Goal: Task Accomplishment & Management: Use online tool/utility

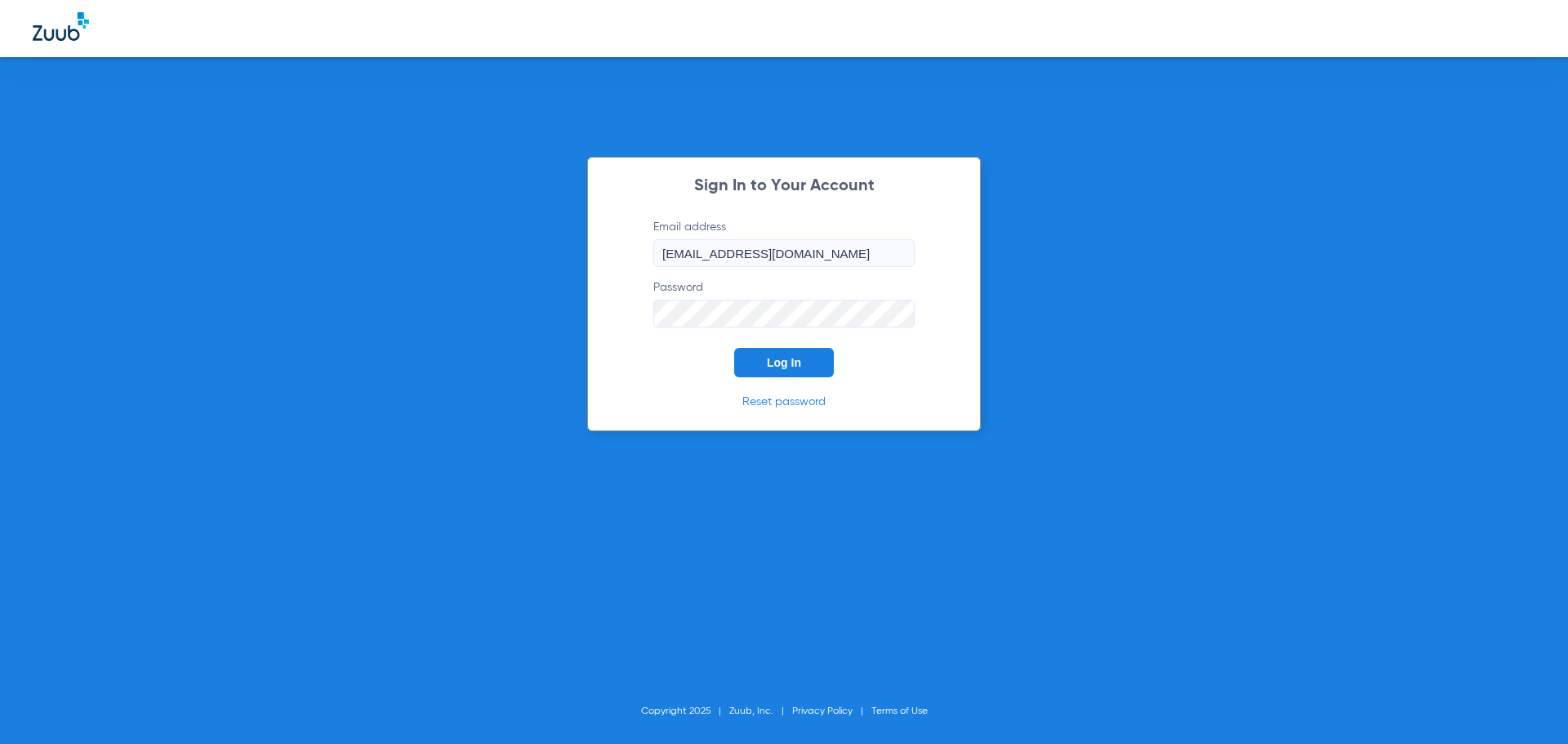
click at [775, 366] on span "Log In" at bounding box center [784, 362] width 34 height 13
click at [765, 361] on button "Log In" at bounding box center [784, 362] width 100 height 29
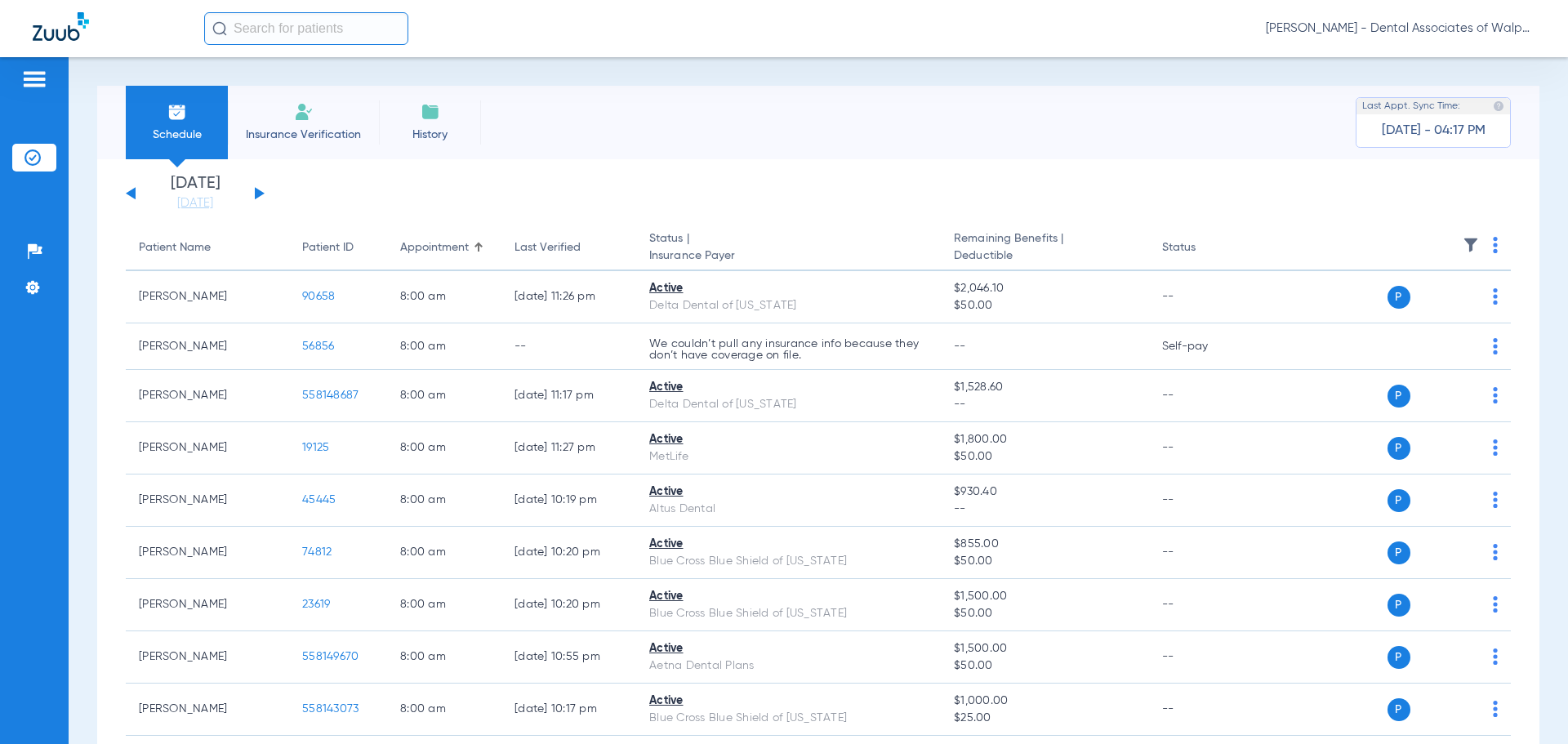
click at [257, 195] on button at bounding box center [259, 193] width 10 height 13
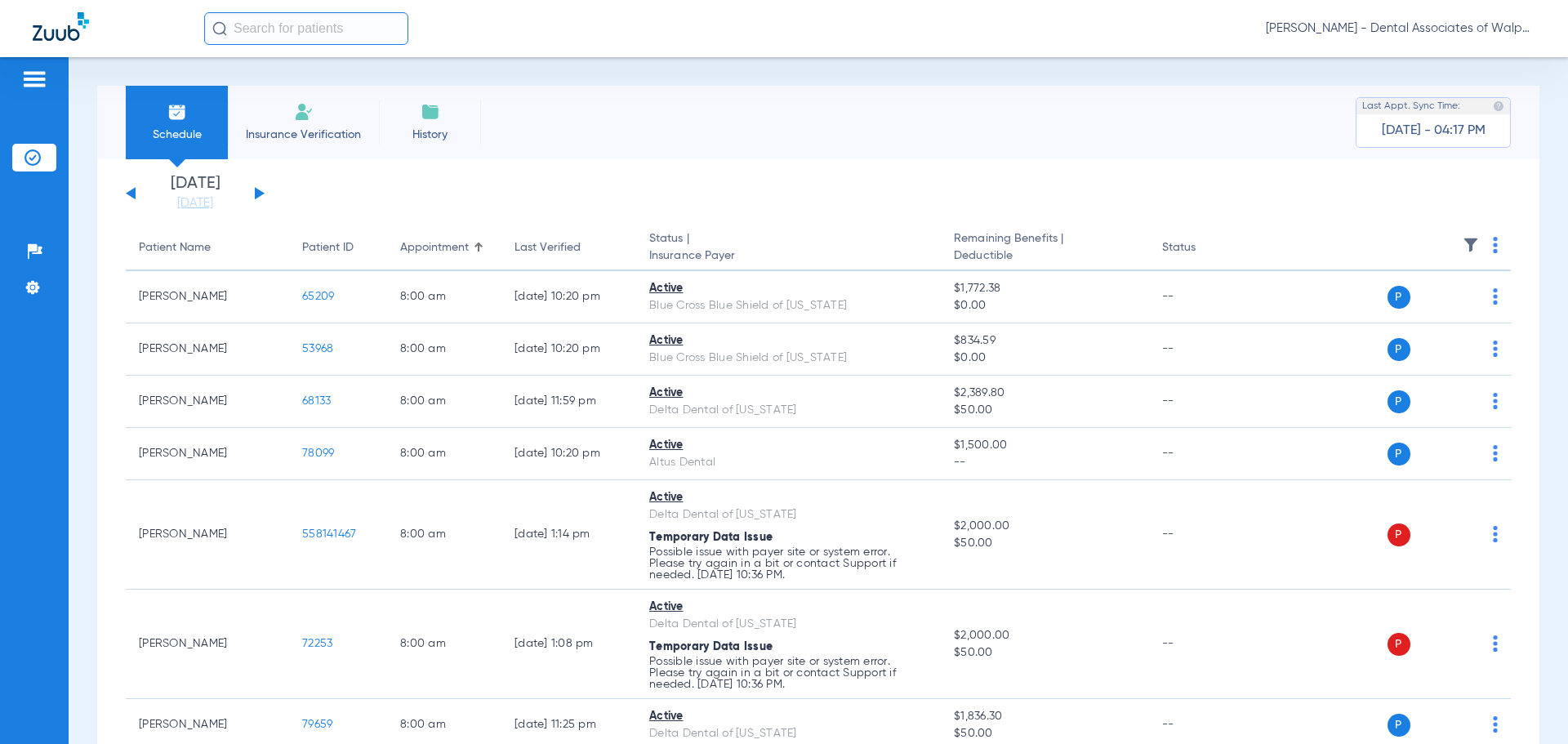
drag, startPoint x: 275, startPoint y: 21, endPoint x: 218, endPoint y: 1, distance: 60.4
click at [233, 8] on div "[PERSON_NAME] - Dental Associates of Walpole" at bounding box center [784, 28] width 1568 height 57
type input "60004"
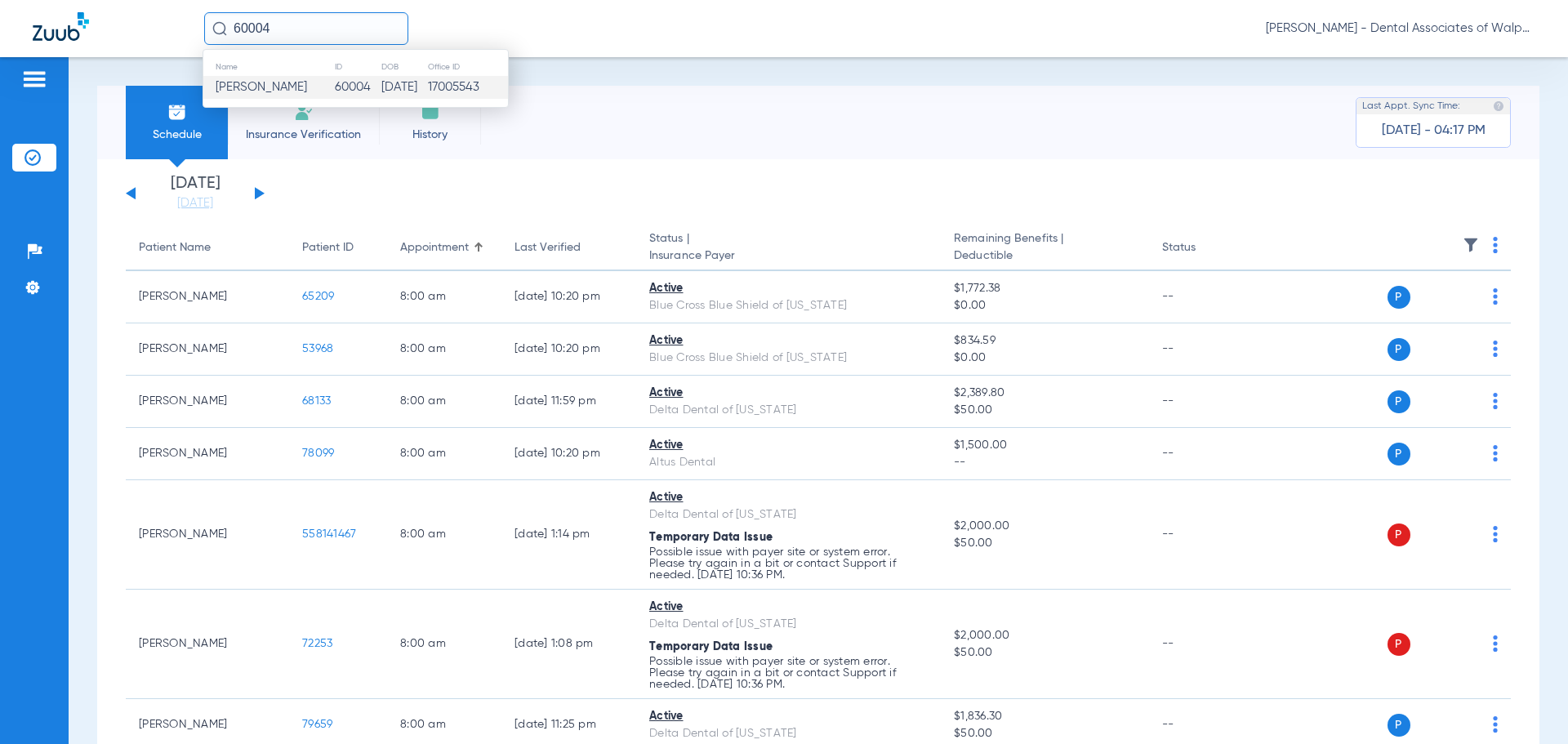
click at [280, 84] on span "[PERSON_NAME]" at bounding box center [261, 86] width 91 height 13
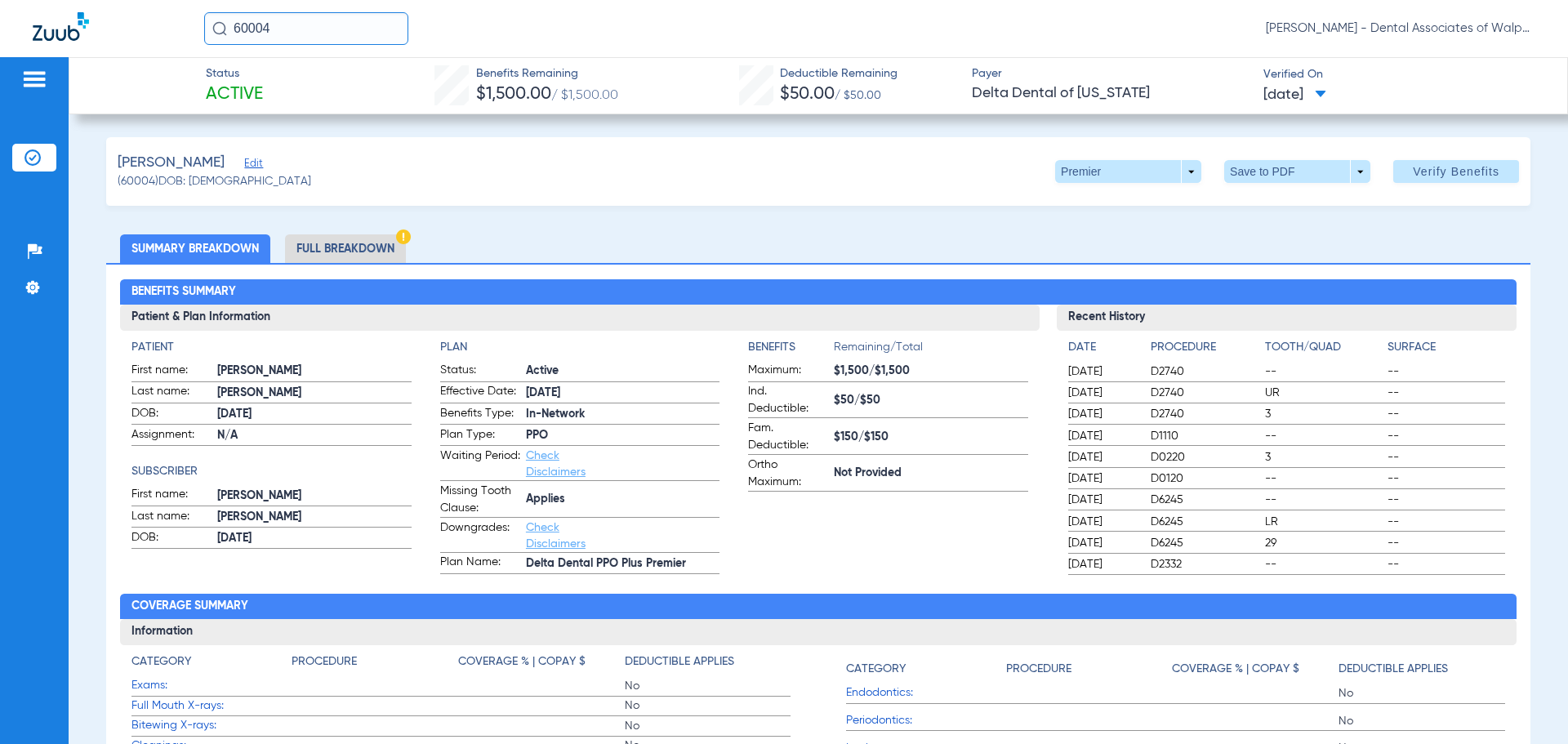
drag, startPoint x: 350, startPoint y: 30, endPoint x: 331, endPoint y: 1, distance: 34.7
click at [251, 25] on input "60004" at bounding box center [306, 29] width 204 height 33
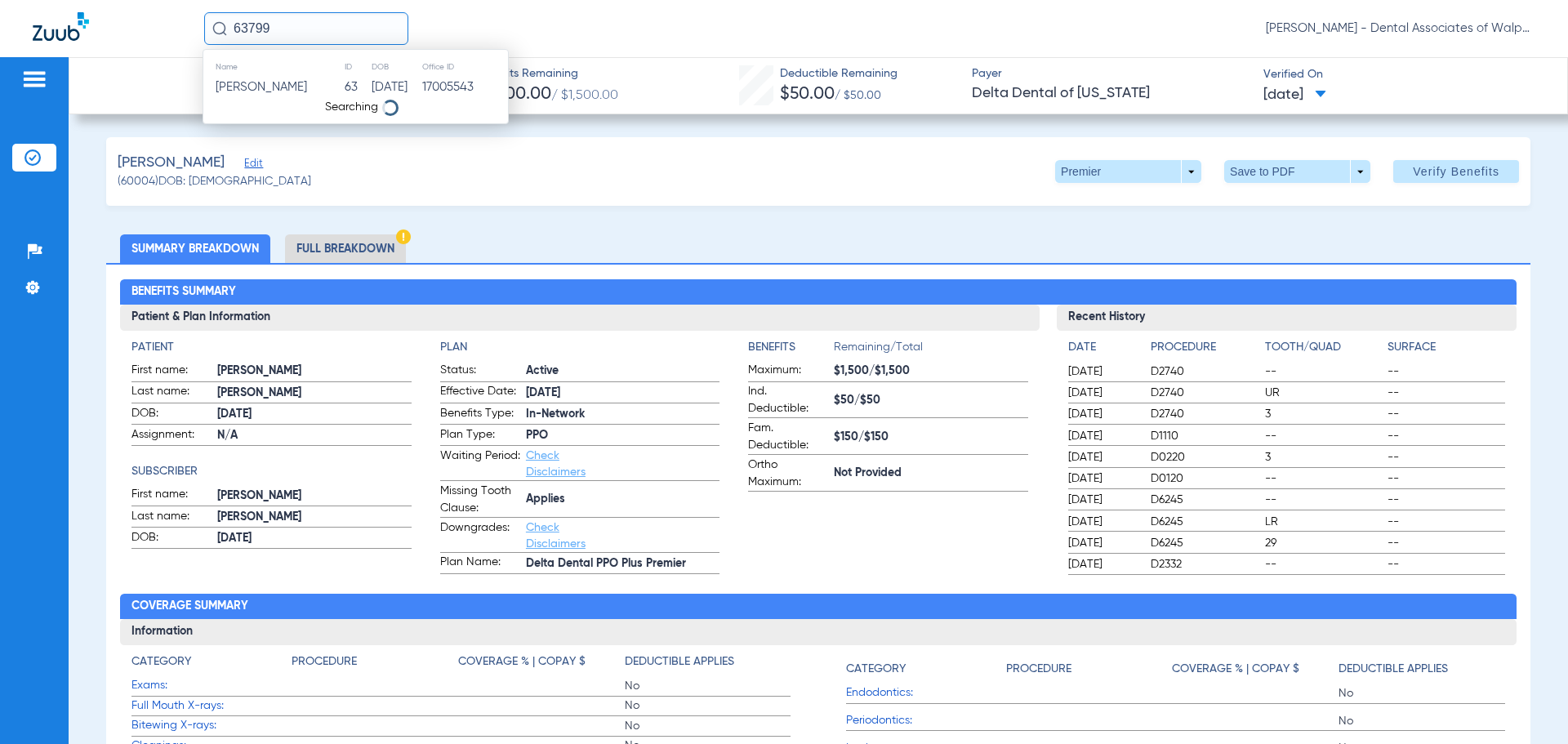
type input "63799"
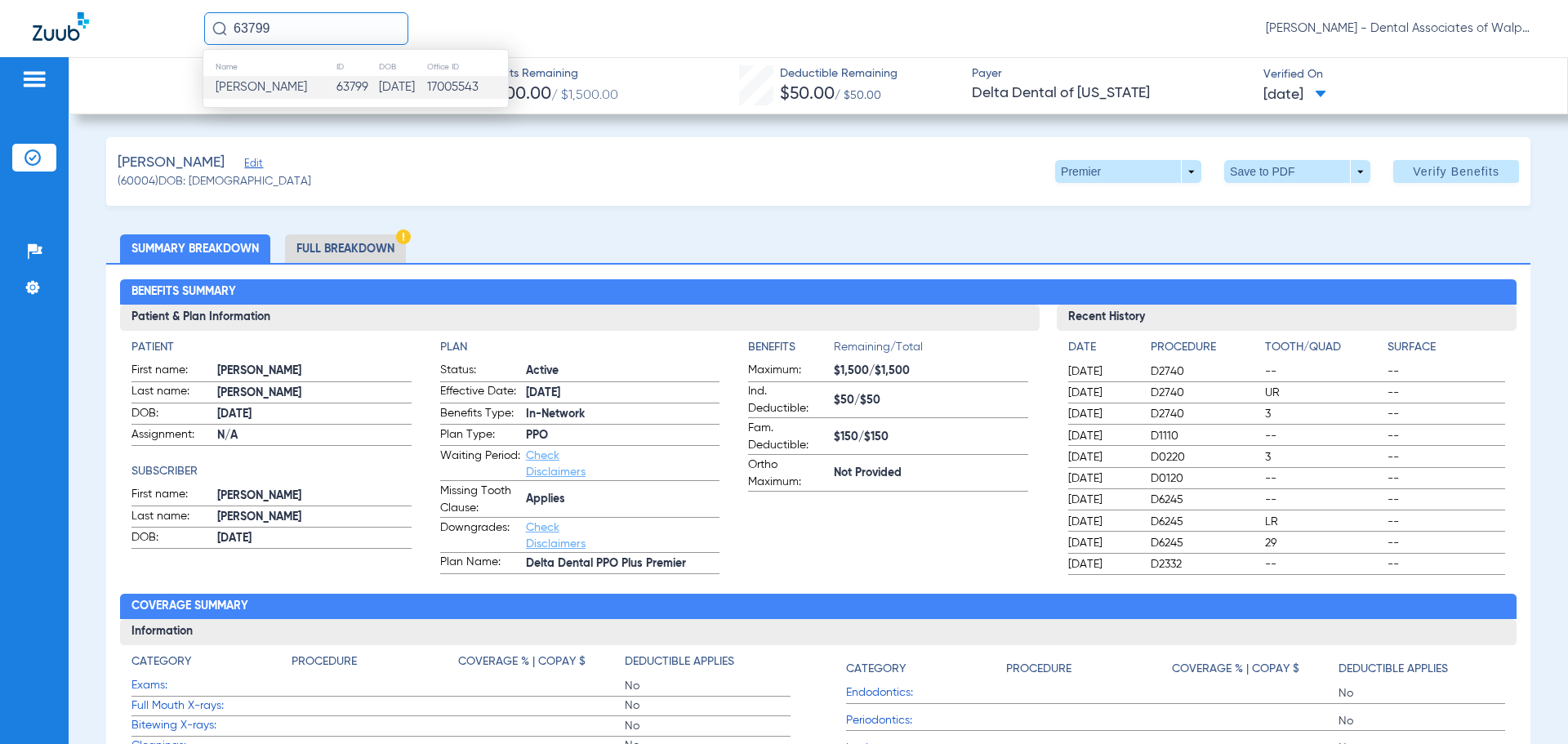
click at [275, 85] on span "[PERSON_NAME]" at bounding box center [261, 86] width 91 height 13
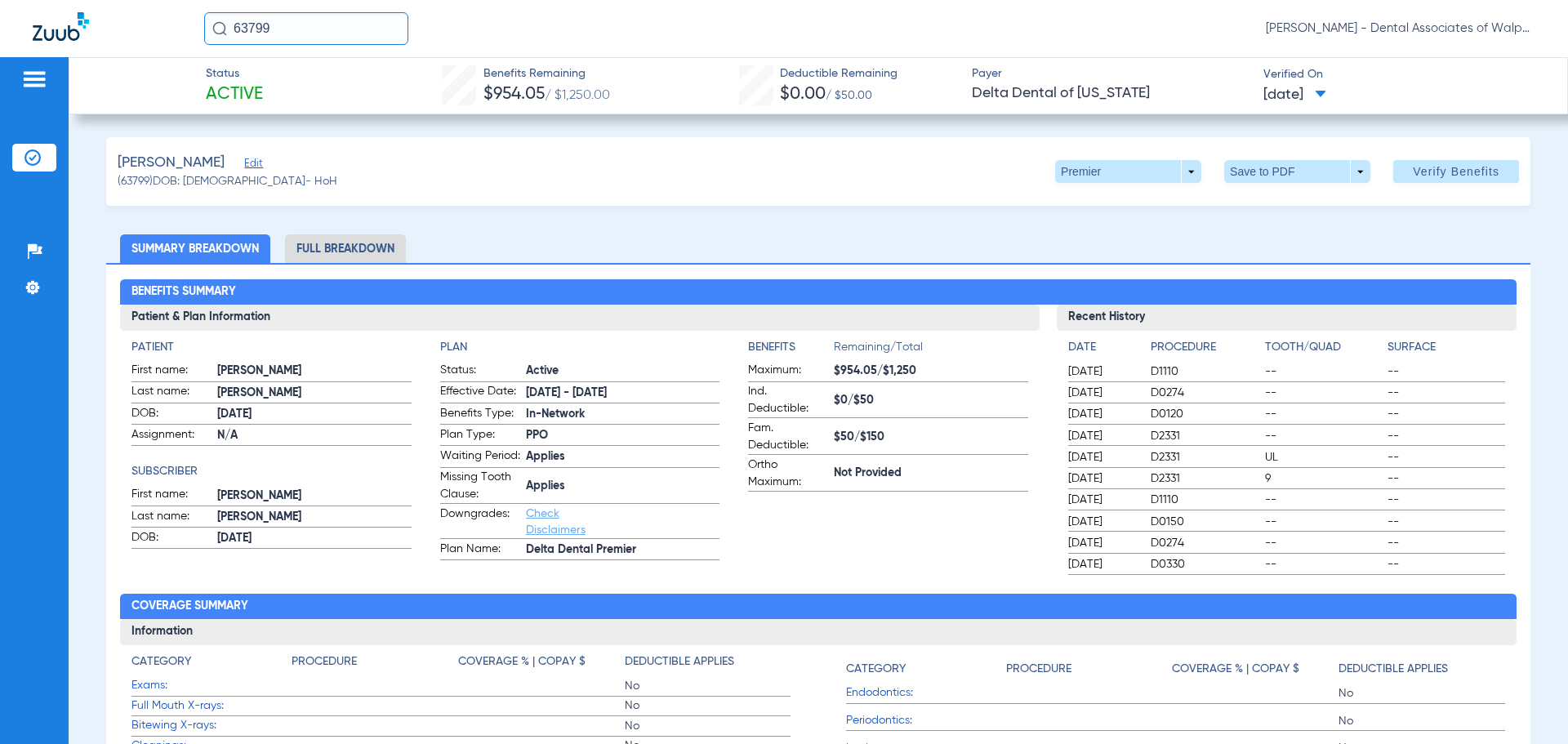
drag, startPoint x: 242, startPoint y: 13, endPoint x: 38, endPoint y: -23, distance: 207.2
click at [38, 0] on html "63799 [PERSON_NAME] - Dental Associates of Walpole Patients Insurance Verificat…" at bounding box center [784, 372] width 1568 height 744
type input "56565"
click at [256, 90] on span "[PERSON_NAME]" at bounding box center [261, 86] width 91 height 13
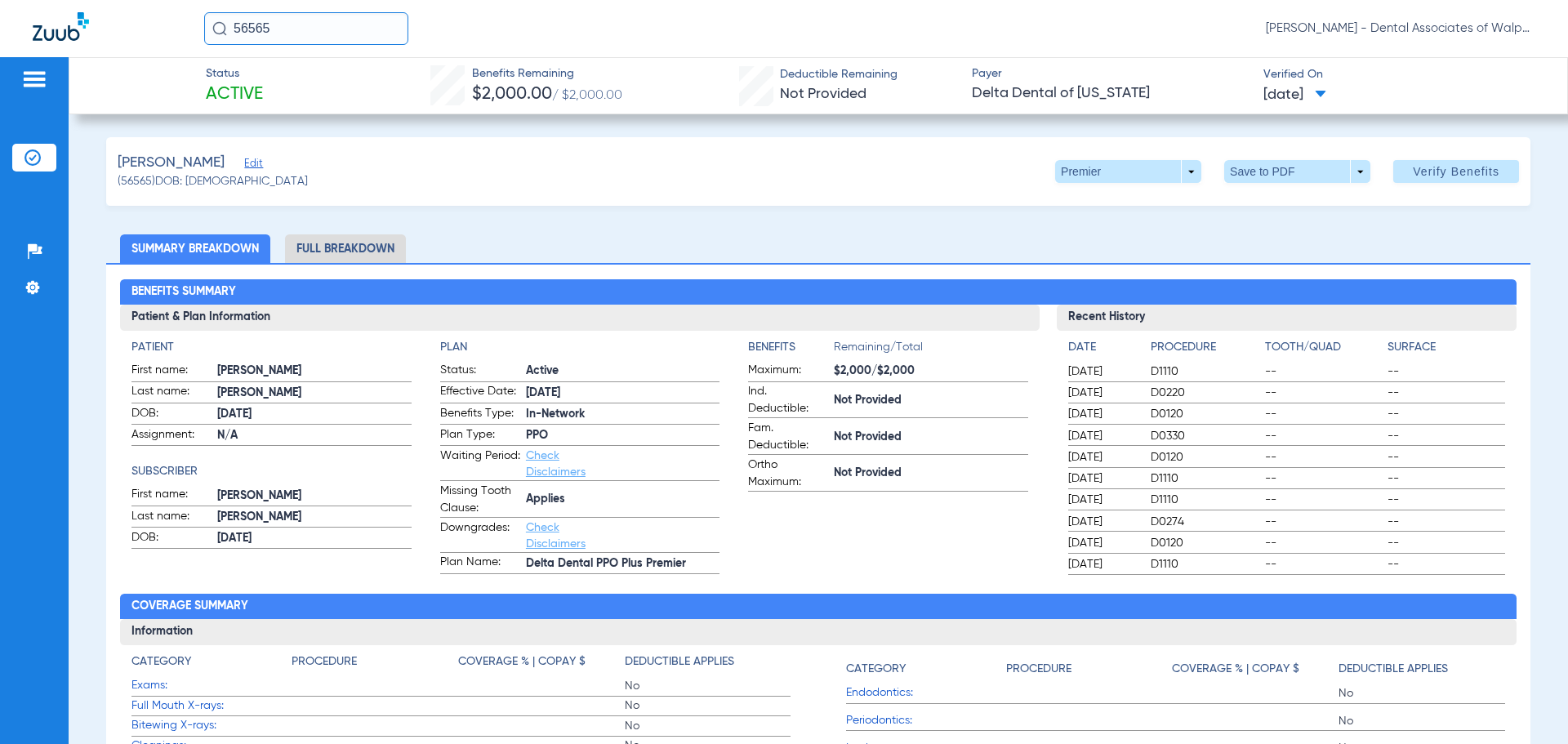
drag, startPoint x: 130, startPoint y: 13, endPoint x: 94, endPoint y: 10, distance: 36.1
click at [94, 10] on div "56565 [PERSON_NAME] - Dental Associates of Walpole" at bounding box center [784, 28] width 1568 height 57
type input "9539"
click at [262, 81] on span "[PERSON_NAME]" at bounding box center [261, 86] width 91 height 13
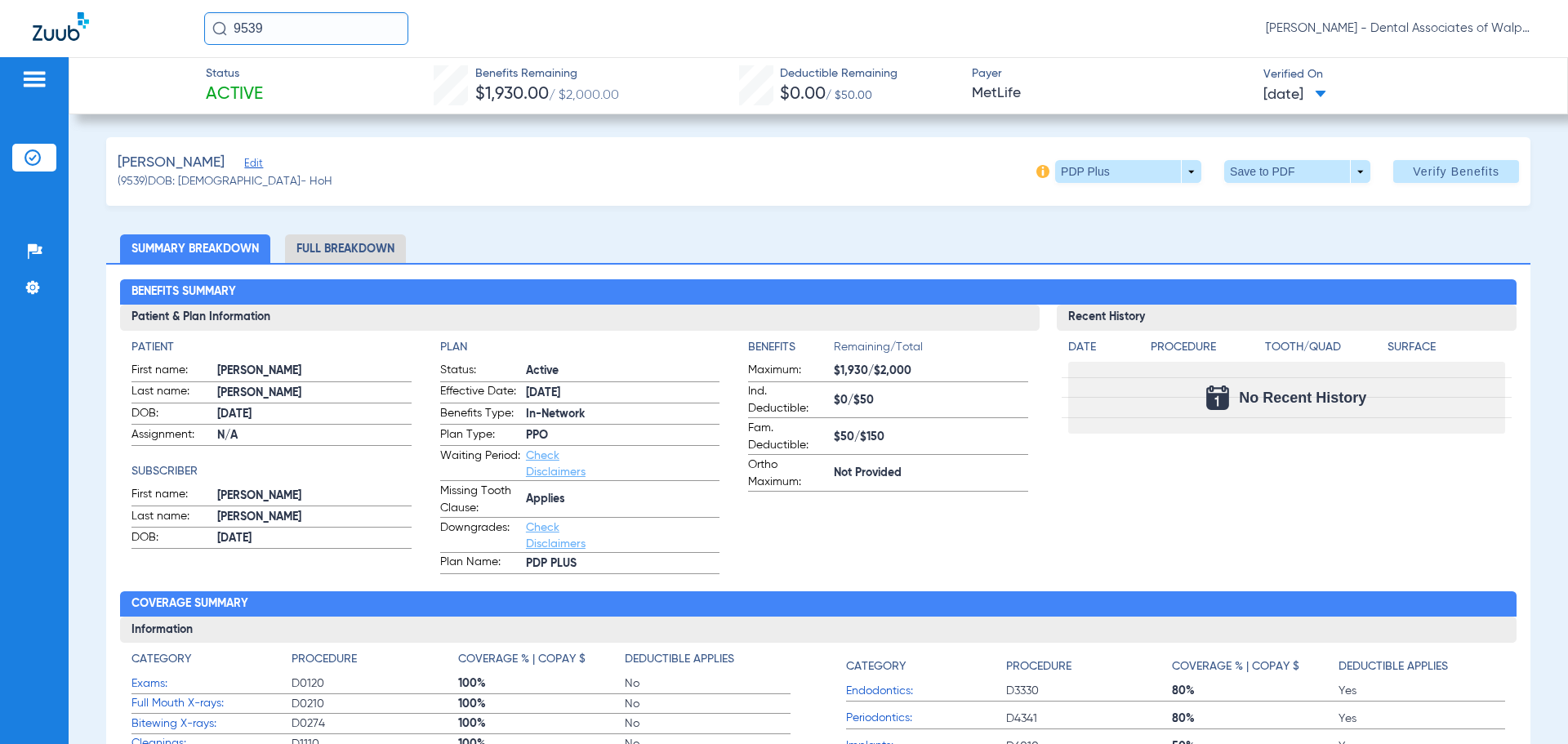
drag, startPoint x: 274, startPoint y: 26, endPoint x: 175, endPoint y: -3, distance: 103.2
click at [175, 0] on html "9539 [PERSON_NAME] - Dental Associates of Walpole Patients Insurance Verificati…" at bounding box center [784, 372] width 1568 height 744
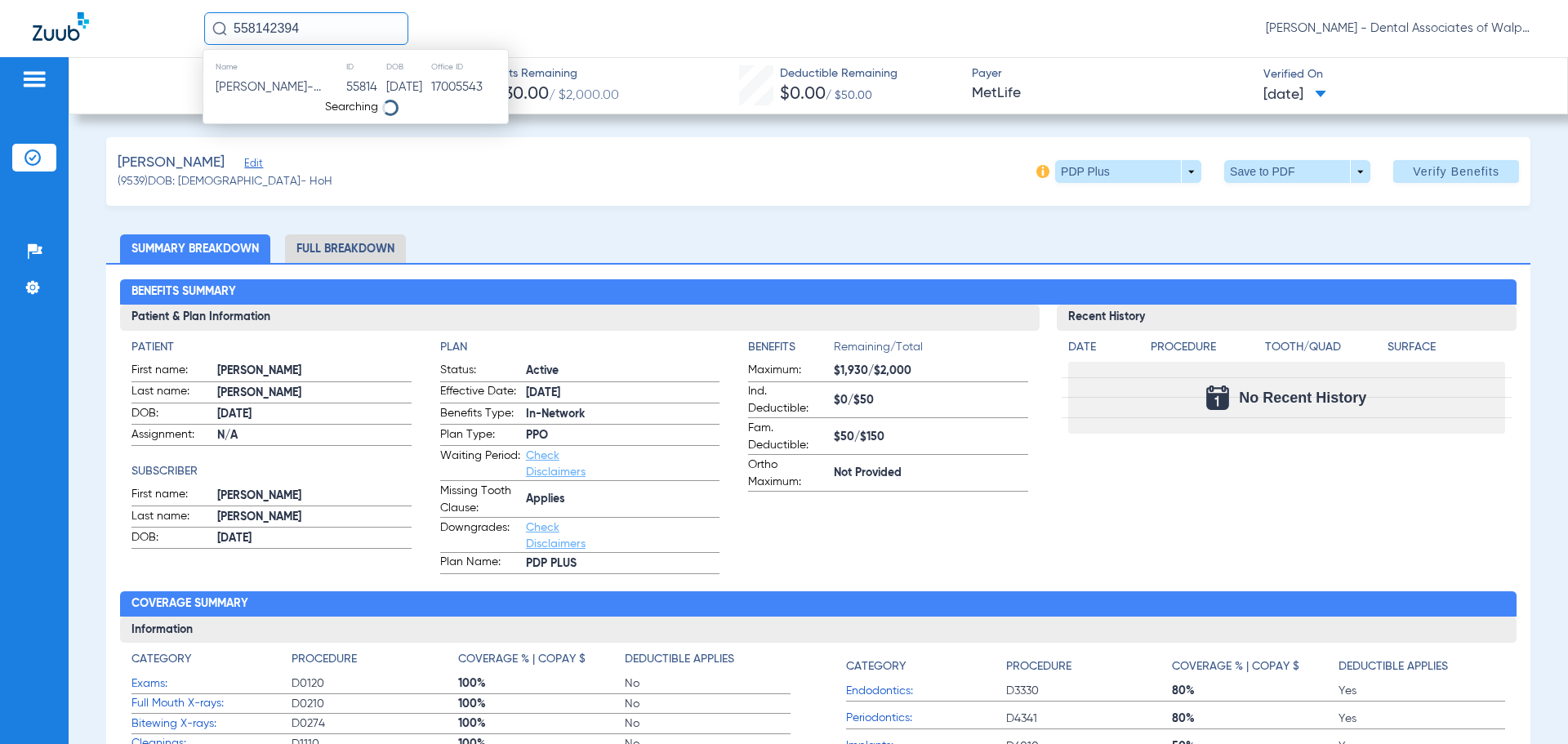
type input "558142394"
click at [237, 88] on span "[PERSON_NAME]" at bounding box center [261, 86] width 91 height 13
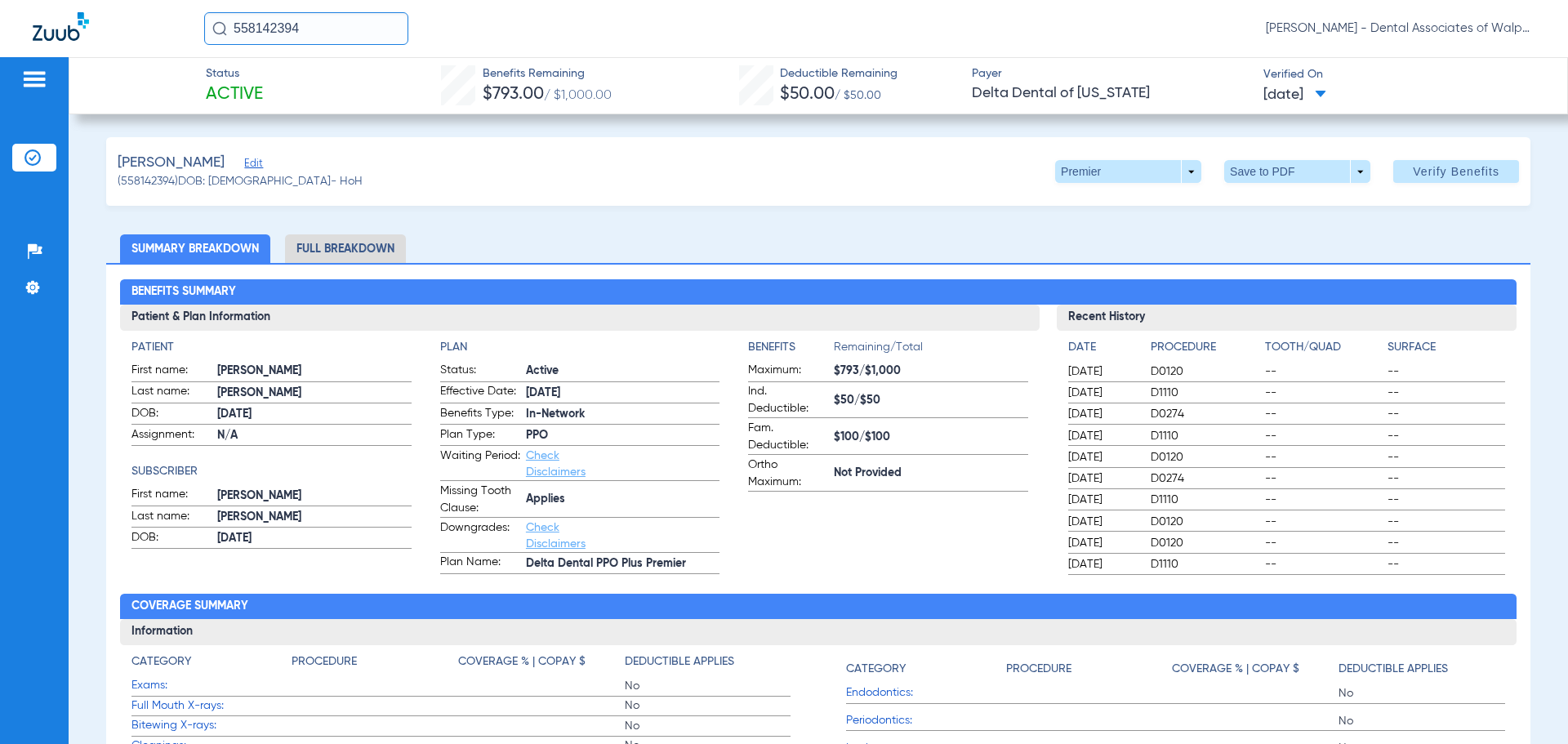
drag, startPoint x: 336, startPoint y: 31, endPoint x: 134, endPoint y: -13, distance: 206.7
click at [134, 0] on html "558142394 [PERSON_NAME] - Dental Associates of Walpole Patients Insurance Verif…" at bounding box center [784, 372] width 1568 height 744
type input "558148866"
click at [264, 81] on span "[PERSON_NAME]" at bounding box center [261, 86] width 91 height 13
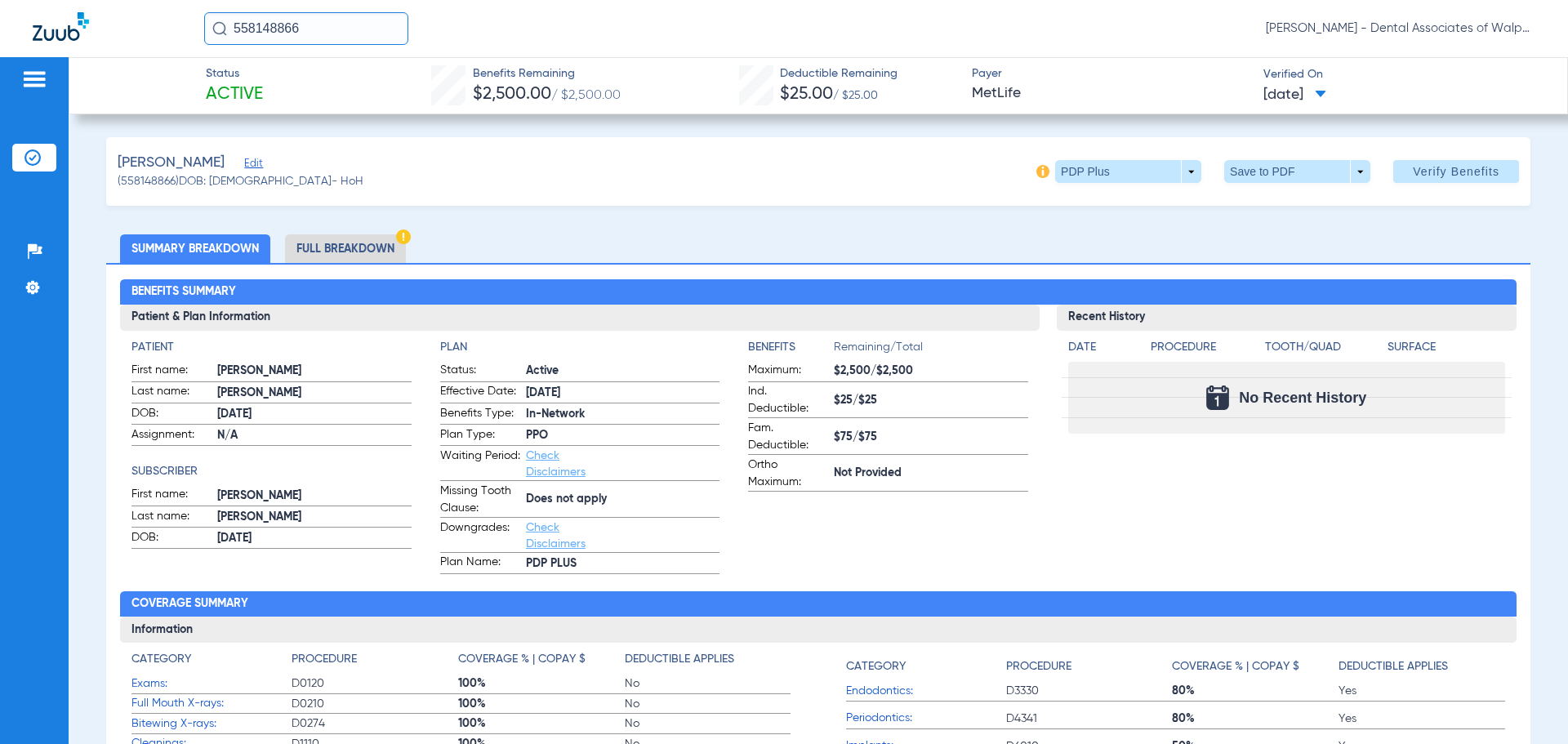
click at [30, 0] on html "558148866 [PERSON_NAME] - Dental Associates of Walpole Patients Insurance Verif…" at bounding box center [784, 372] width 1568 height 744
click at [255, 85] on span "[PERSON_NAME]" at bounding box center [261, 86] width 91 height 13
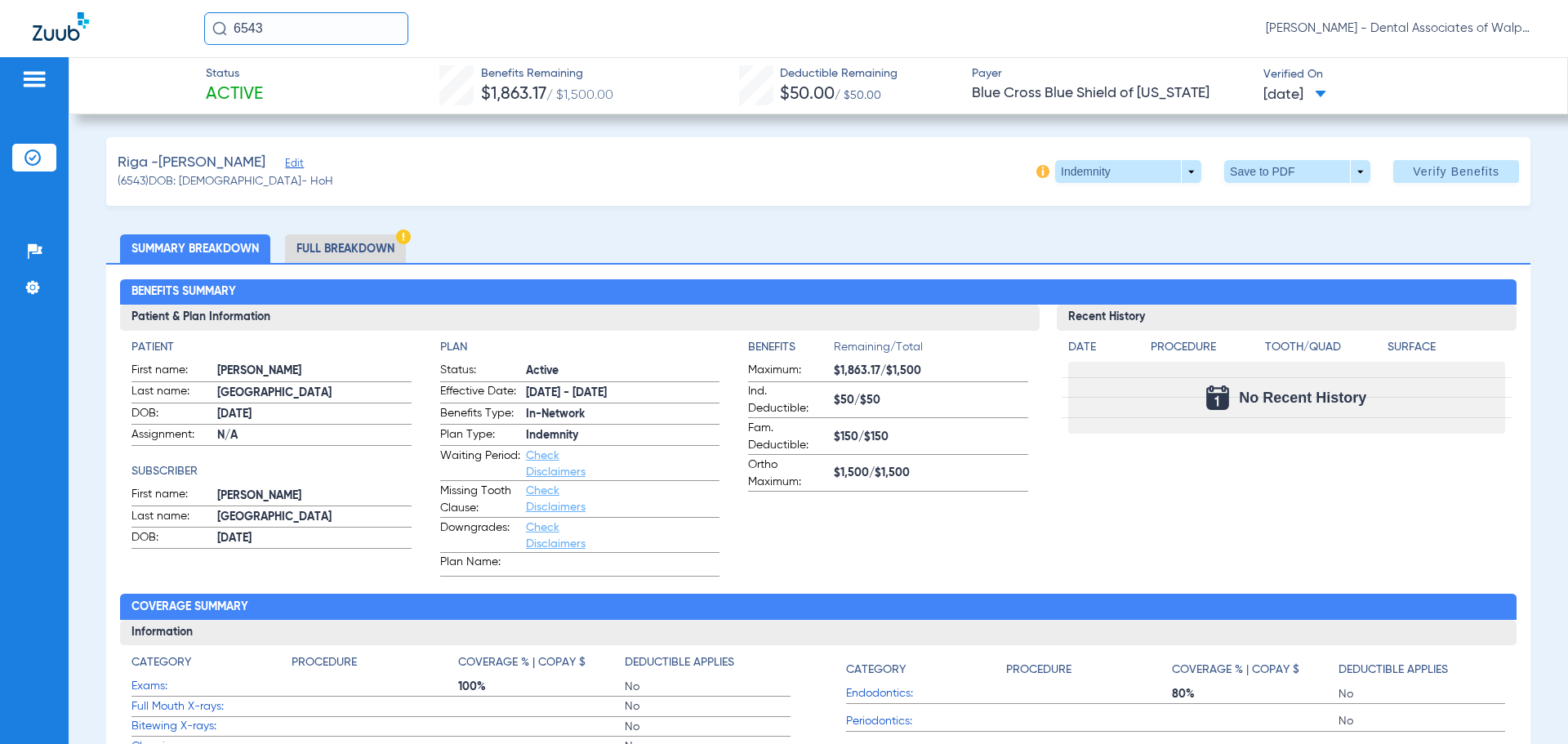
drag, startPoint x: 153, startPoint y: -7, endPoint x: 1, endPoint y: -53, distance: 158.8
click at [1, 0] on html "6543 [PERSON_NAME] - Dental Associates of Walpole Patients Insurance Verificati…" at bounding box center [784, 372] width 1568 height 744
type input "47350"
click at [307, 21] on input "47350" at bounding box center [306, 29] width 204 height 33
click at [244, 83] on span "[PERSON_NAME]" at bounding box center [261, 86] width 91 height 13
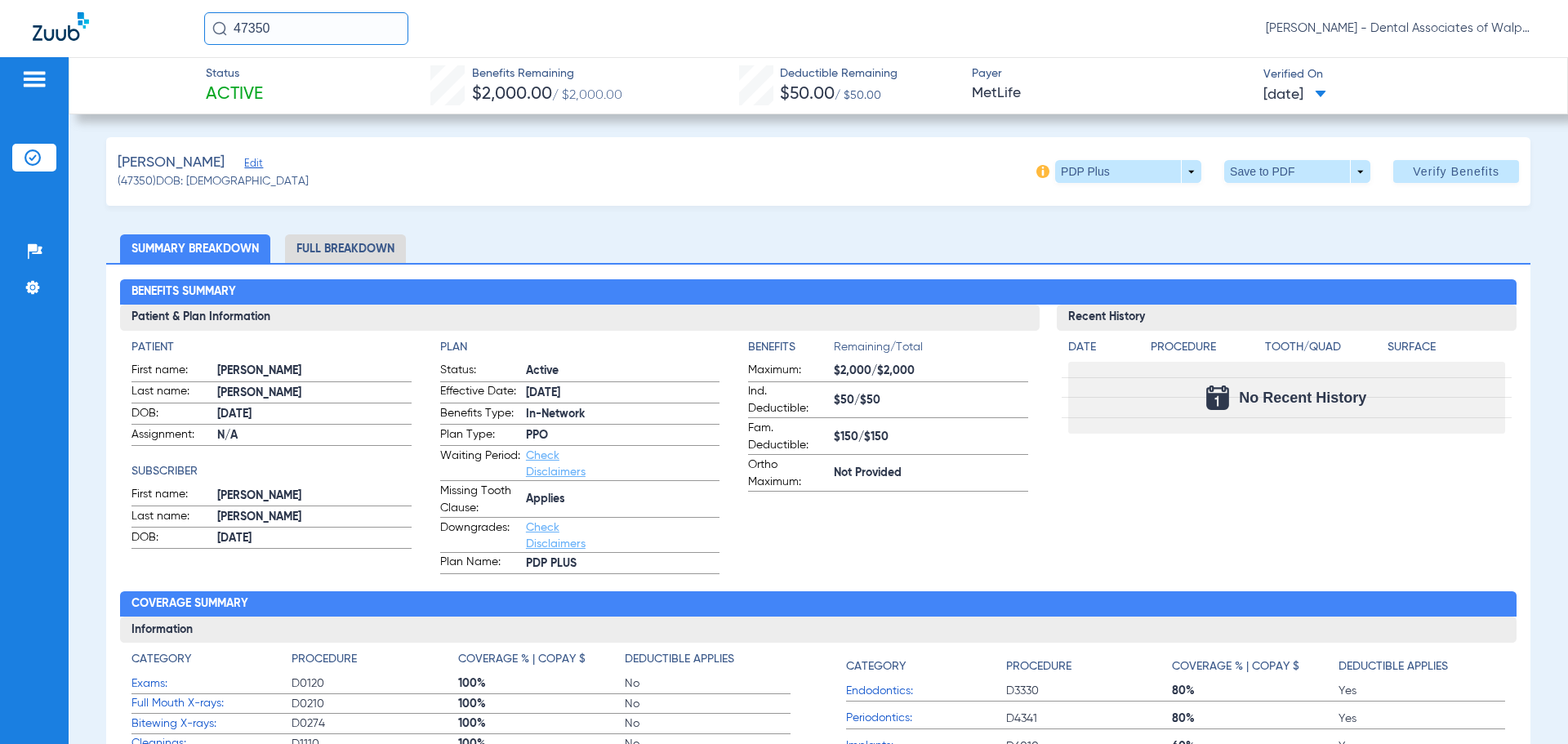
drag, startPoint x: 156, startPoint y: 18, endPoint x: 129, endPoint y: 17, distance: 27.0
click at [129, 17] on div "47350 [PERSON_NAME] - Dental Associates of Walpole" at bounding box center [784, 28] width 1568 height 57
type input "60052"
click at [239, 87] on span "[PERSON_NAME]" at bounding box center [261, 86] width 91 height 13
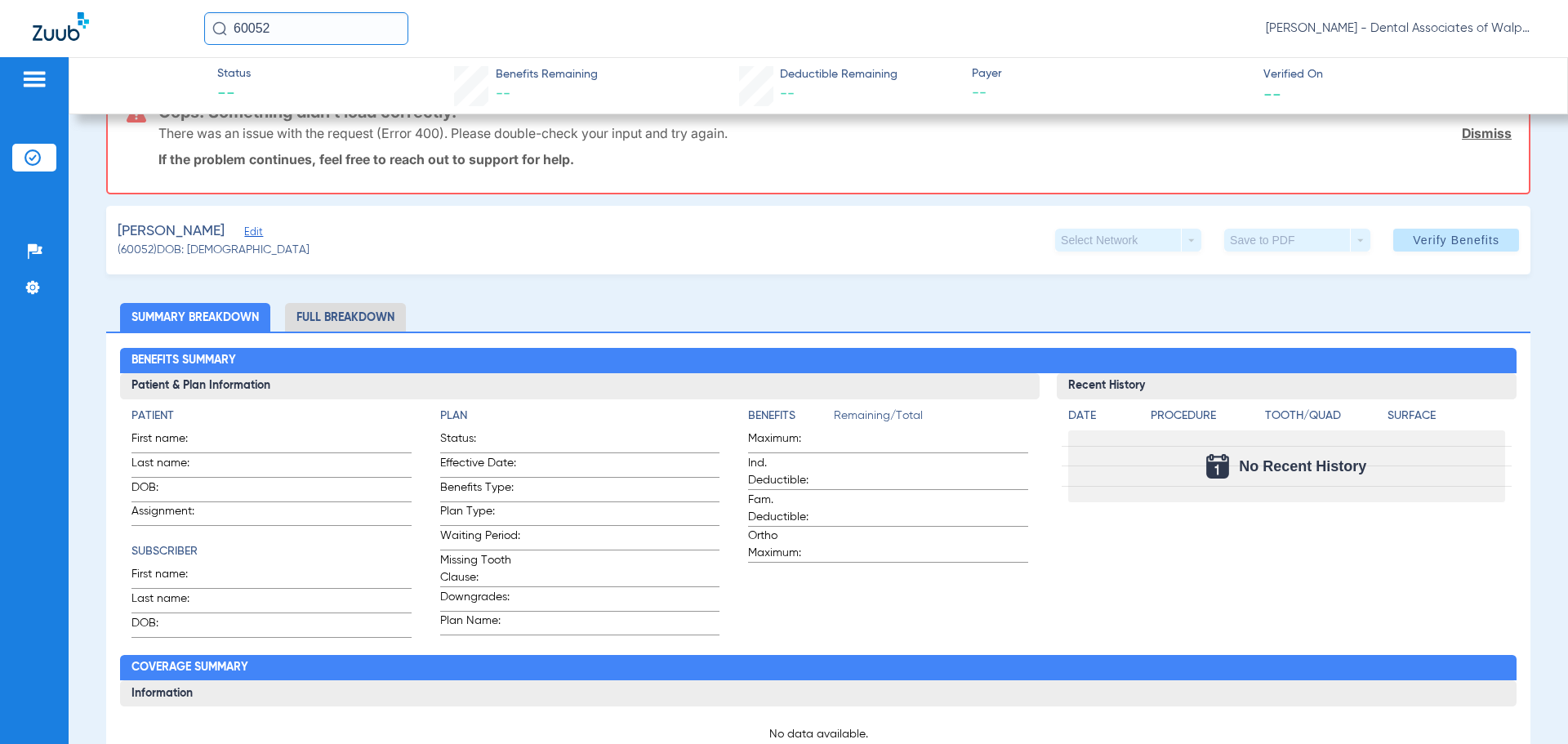
scroll to position [82, 0]
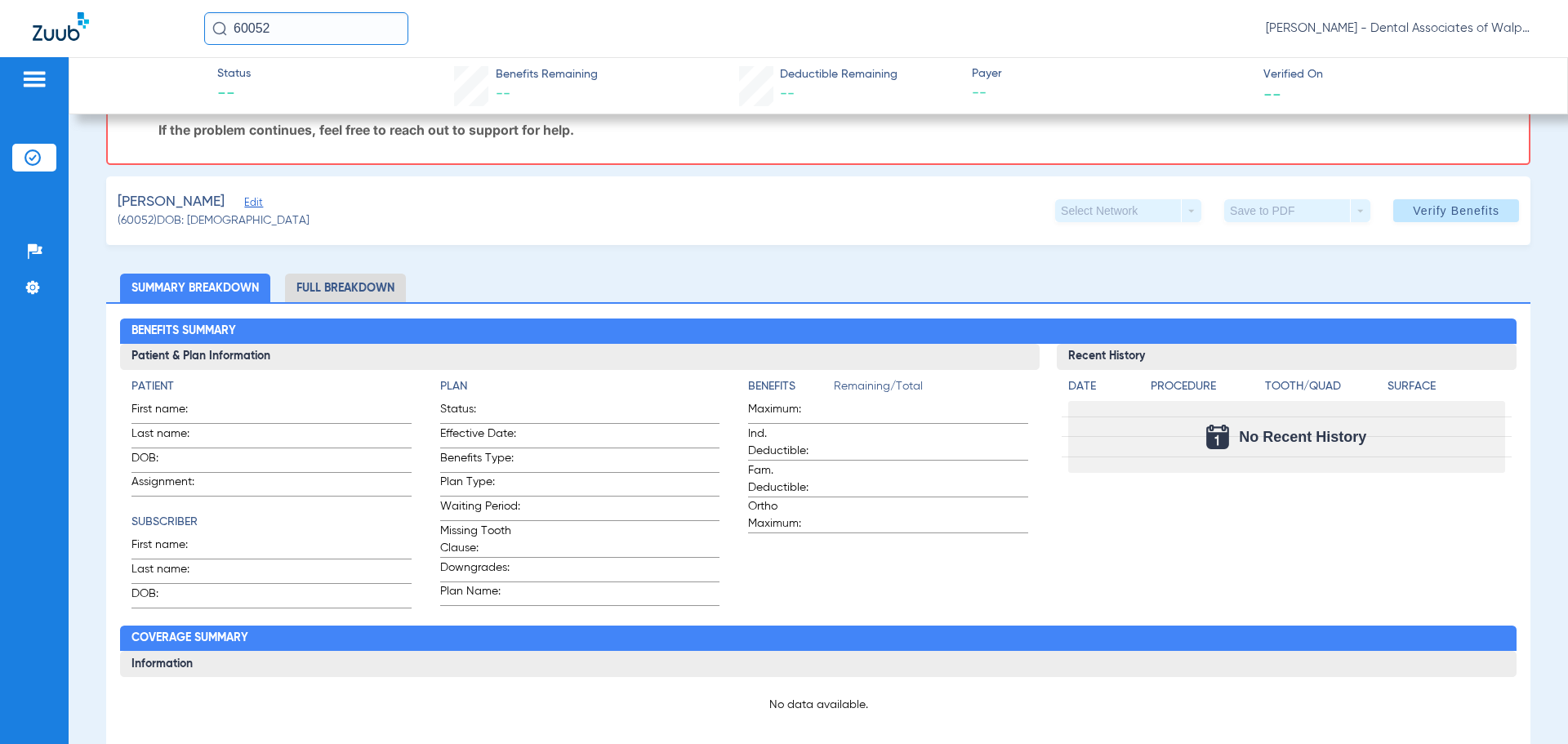
drag, startPoint x: 295, startPoint y: 26, endPoint x: 164, endPoint y: 28, distance: 131.0
click at [164, 28] on div "60052 [PERSON_NAME] - Dental Associates of Walpole" at bounding box center [784, 28] width 1568 height 57
type input "50949"
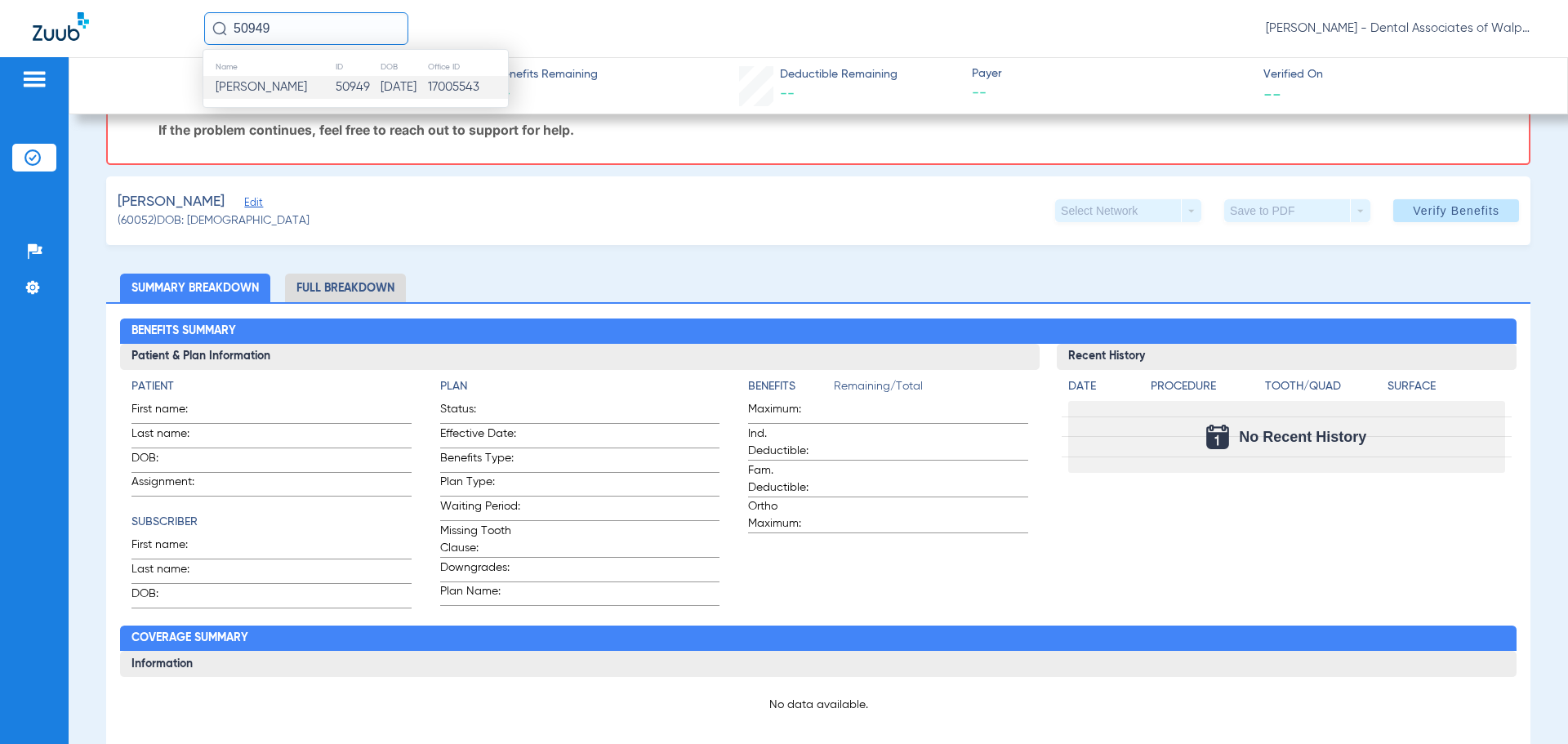
click at [232, 86] on span "[PERSON_NAME]" at bounding box center [261, 86] width 91 height 13
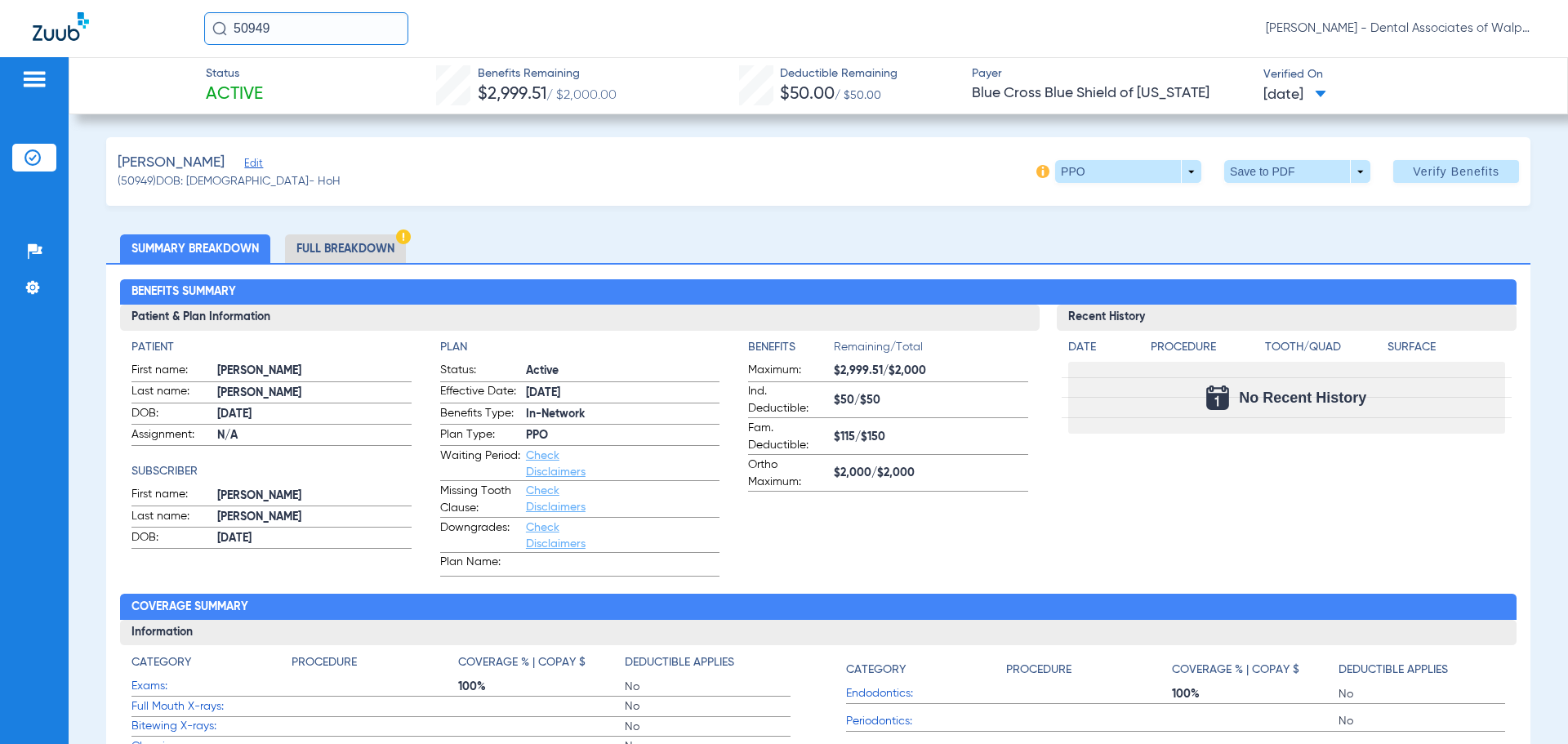
drag, startPoint x: 309, startPoint y: 29, endPoint x: 509, endPoint y: 33, distance: 200.0
click at [141, 16] on div "50949 [PERSON_NAME] - Dental Associates of Walpole" at bounding box center [784, 28] width 1568 height 57
type input "88667"
click at [253, 90] on span "[PERSON_NAME]" at bounding box center [261, 86] width 91 height 13
